Goal: Information Seeking & Learning: Find specific fact

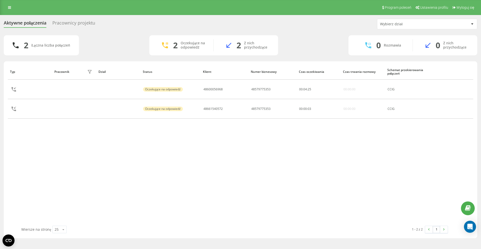
click at [204, 148] on div "Typ Pracownik filtra Dział Status Klient Numer biznesowy Czas oczekiwania Czas …" at bounding box center [241, 145] width 466 height 162
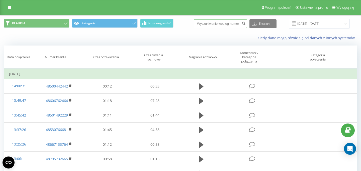
click at [216, 26] on input at bounding box center [220, 23] width 53 height 9
paste input "504 170 053"
type input "504 170 053"
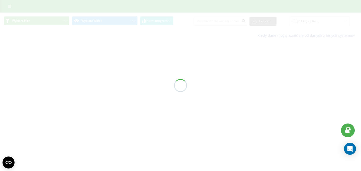
click at [213, 23] on div at bounding box center [180, 85] width 361 height 171
click at [205, 21] on div at bounding box center [180, 85] width 361 height 171
click at [209, 21] on div at bounding box center [180, 85] width 361 height 171
click at [209, 22] on div at bounding box center [180, 85] width 361 height 171
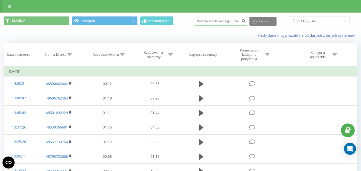
click at [219, 20] on input at bounding box center [220, 21] width 53 height 9
paste input "504 170 053"
type input "504 170 053"
click at [245, 22] on icon "submit" at bounding box center [243, 20] width 4 height 3
click at [183, 33] on div "Kiedy dane mogą różnić się od danych z innych systemów" at bounding box center [180, 36] width 360 height 12
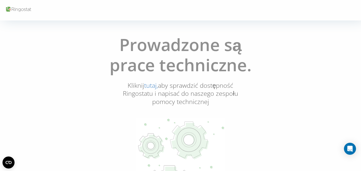
click at [151, 86] on link "tutaj," at bounding box center [151, 85] width 14 height 9
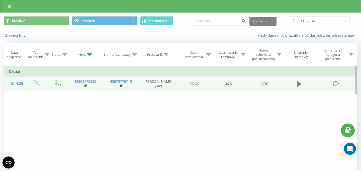
click at [297, 85] on icon at bounding box center [299, 84] width 5 height 7
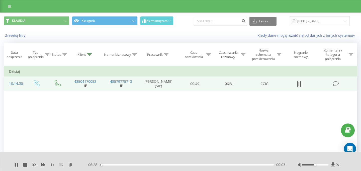
click at [145, 165] on div "00:03" at bounding box center [187, 165] width 174 height 2
click at [160, 165] on div "01:44" at bounding box center [187, 165] width 174 height 2
click at [171, 165] on div "02:18" at bounding box center [187, 165] width 174 height 2
click at [180, 165] on div "03:02" at bounding box center [187, 165] width 174 height 2
click at [189, 165] on div "03:03" at bounding box center [187, 165] width 174 height 2
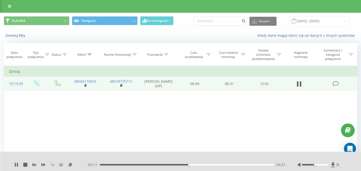
click at [195, 165] on div "03:21" at bounding box center [187, 165] width 174 height 2
click at [203, 165] on div "03:38" at bounding box center [187, 165] width 174 height 2
click at [210, 165] on div "03:58" at bounding box center [187, 165] width 174 height 2
click at [301, 83] on icon at bounding box center [299, 84] width 5 height 7
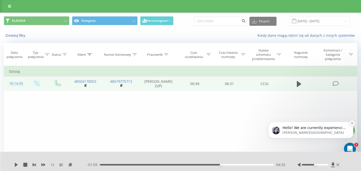
click at [351, 124] on icon "Dismiss notification" at bounding box center [352, 123] width 3 height 3
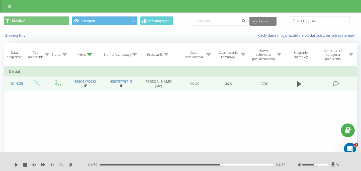
click at [266, 115] on div "Filtruj według warunków Jest równe Wprowadź wartość Anuluj OK Filtruj według wa…" at bounding box center [180, 122] width 353 height 113
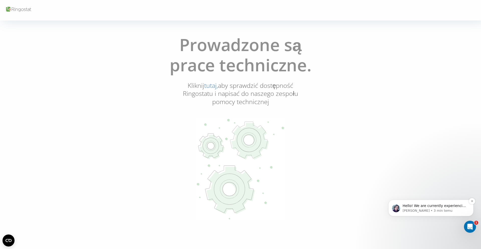
click at [409, 210] on p "[PERSON_NAME] • 3 min temu" at bounding box center [435, 211] width 65 height 5
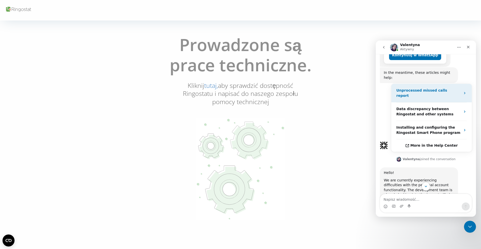
scroll to position [142, 0]
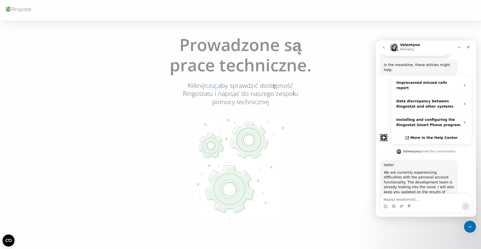
click at [460, 46] on icon "Główna" at bounding box center [459, 47] width 4 height 4
click at [382, 47] on icon "go back" at bounding box center [384, 47] width 4 height 4
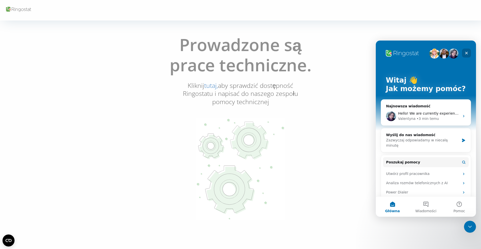
click at [466, 53] on icon "Zamknij" at bounding box center [467, 53] width 4 height 4
